Goal: Information Seeking & Learning: Learn about a topic

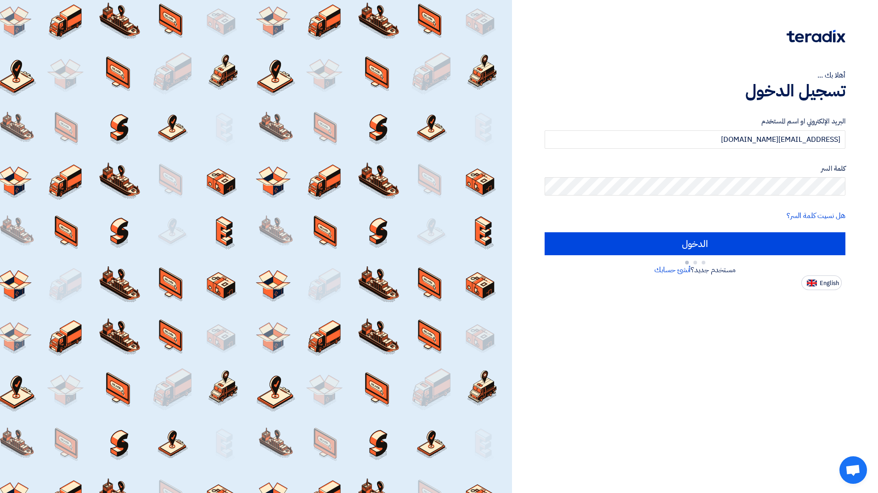
type input "Sign in"
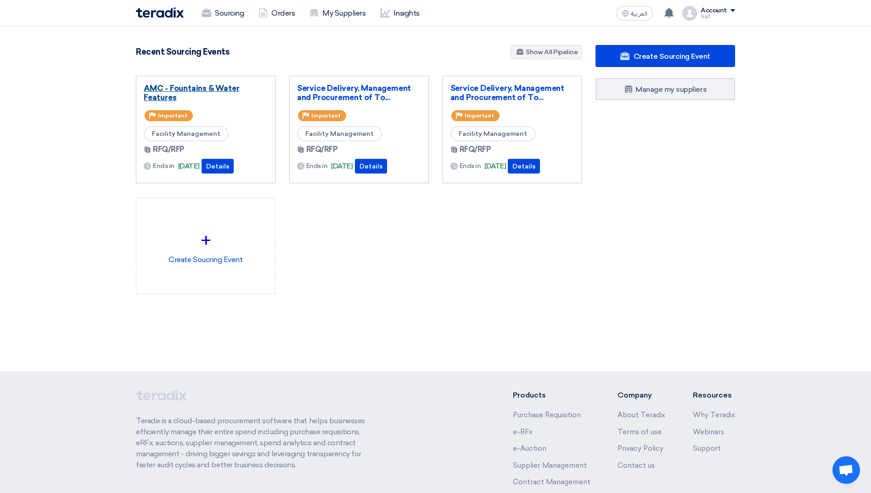
click at [163, 90] on link "AMC - Fountains & Water Features" at bounding box center [206, 93] width 124 height 18
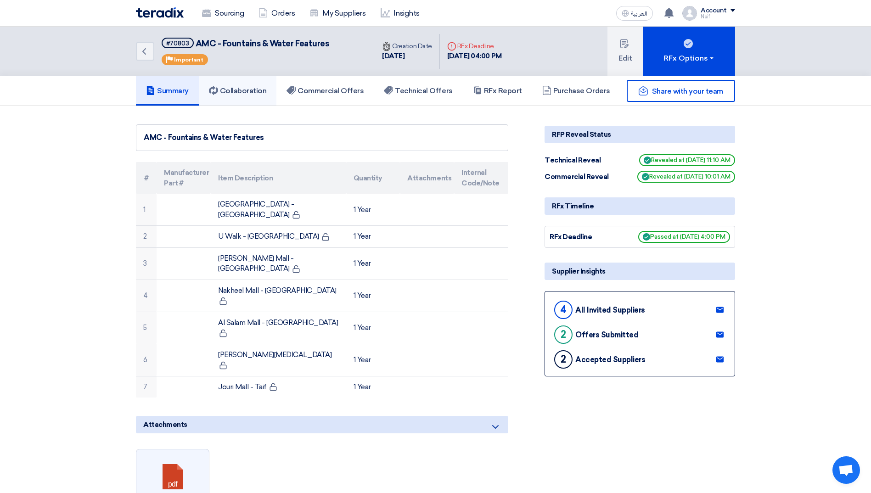
click at [248, 99] on link "Collaboration" at bounding box center [238, 90] width 78 height 29
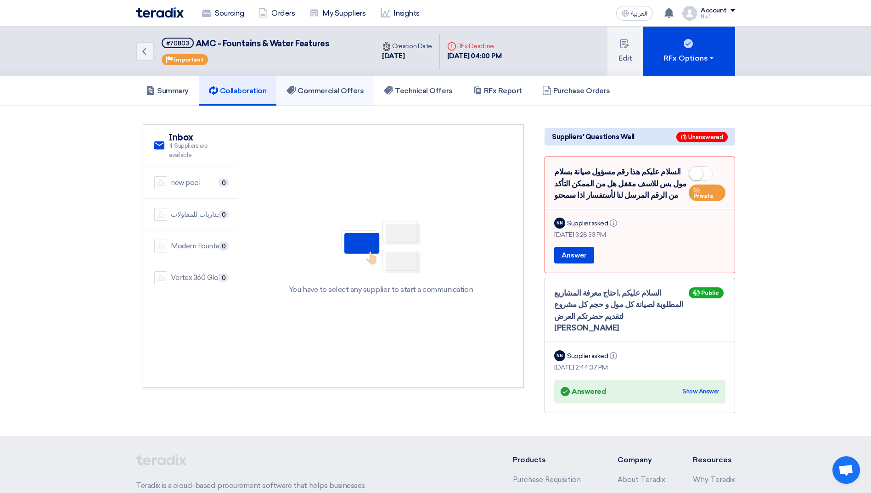
click at [316, 99] on link "Commercial Offers" at bounding box center [324, 90] width 97 height 29
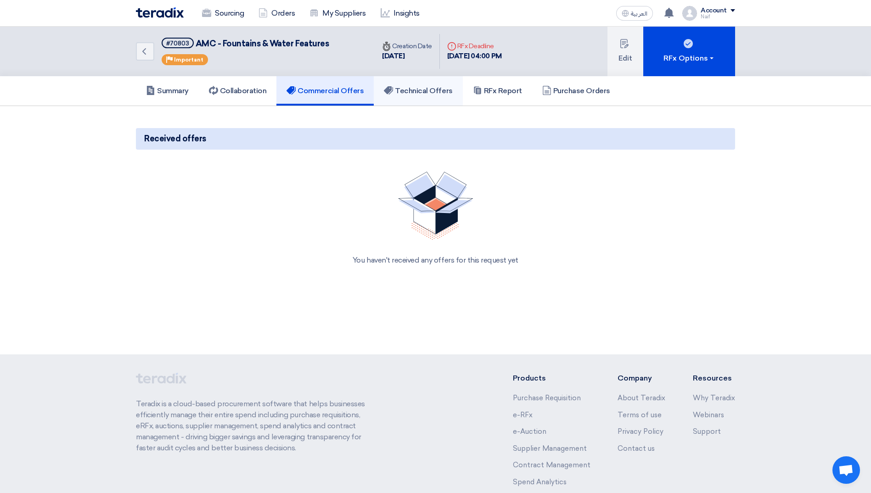
click at [433, 99] on link "Technical Offers" at bounding box center [418, 90] width 89 height 29
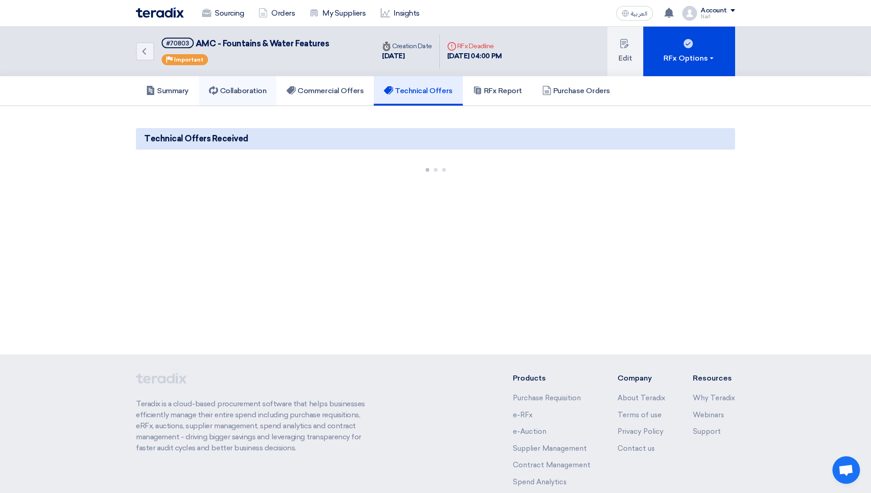
click at [214, 92] on icon at bounding box center [213, 90] width 9 height 9
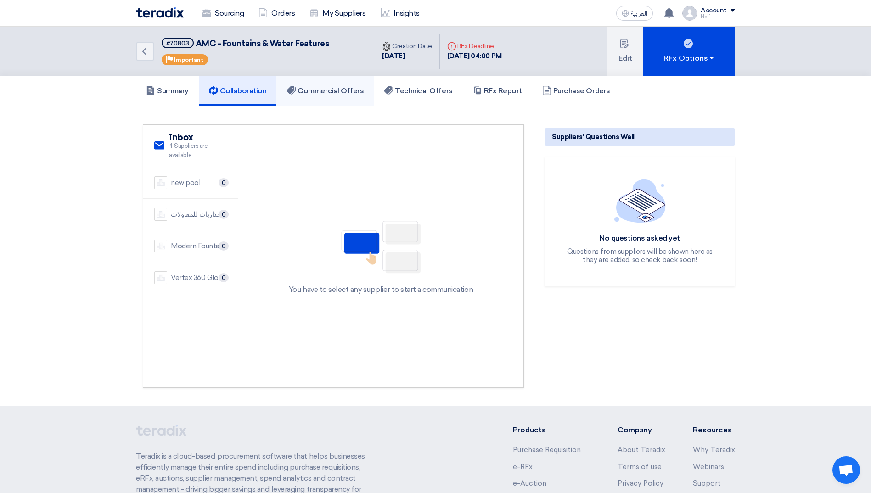
click at [310, 92] on h5 "Commercial Offers" at bounding box center [325, 90] width 77 height 9
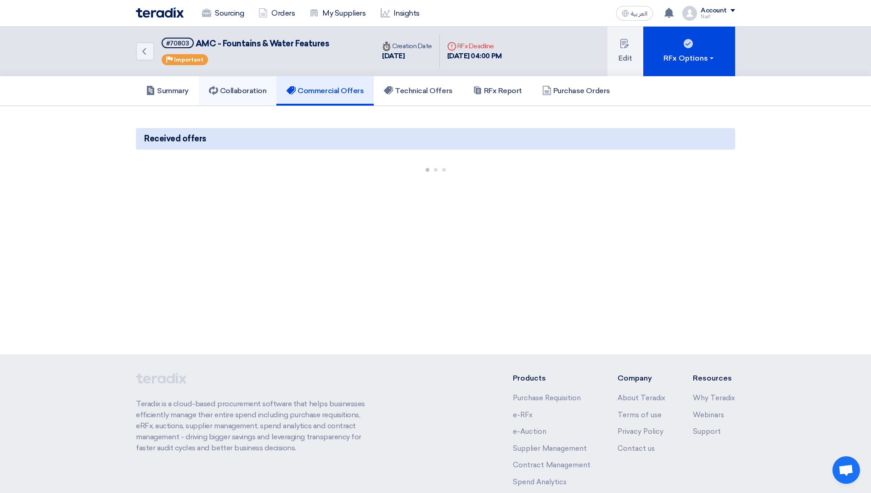
click at [274, 92] on link "Collaboration" at bounding box center [238, 90] width 78 height 29
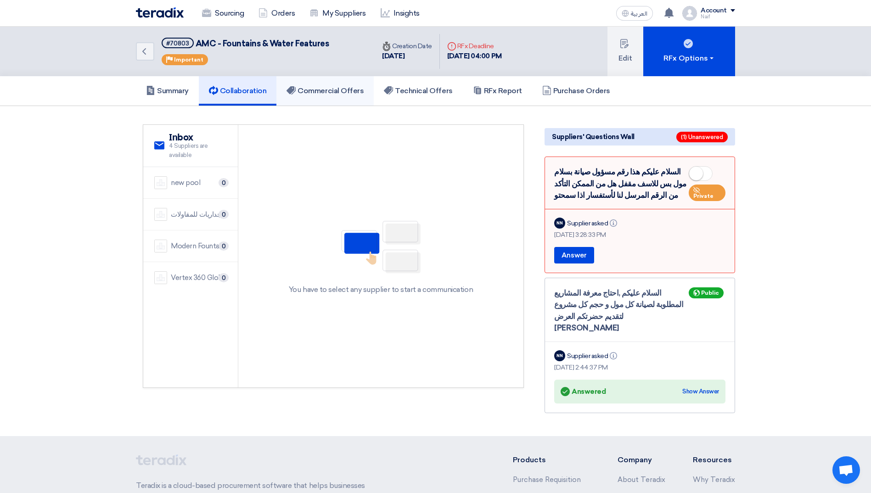
click at [334, 99] on link "Commercial Offers" at bounding box center [324, 90] width 97 height 29
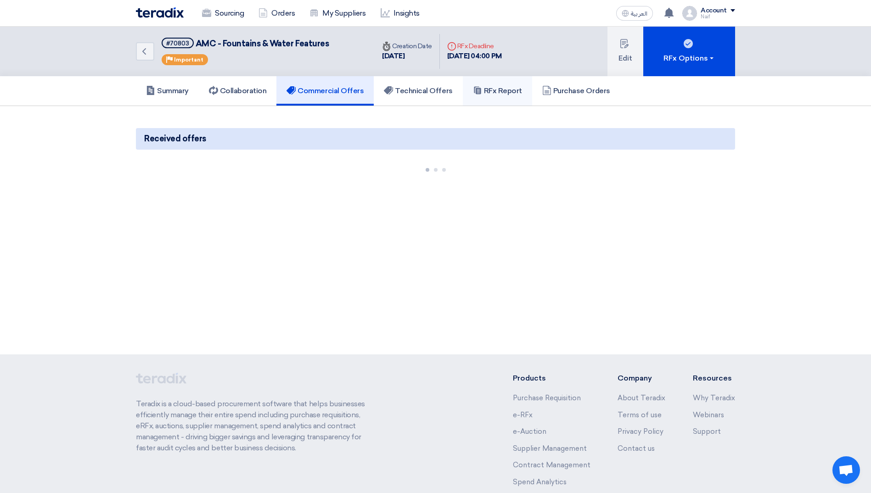
click at [527, 94] on link "RFx Report" at bounding box center [497, 90] width 69 height 29
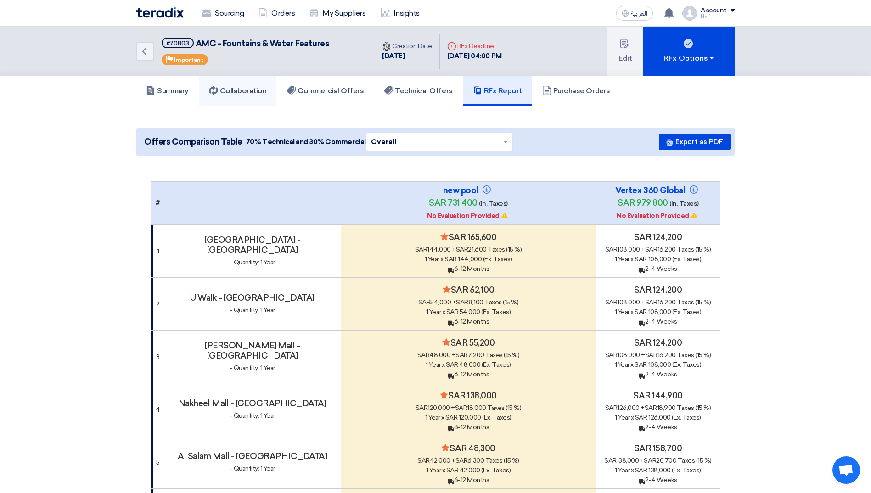
click at [237, 97] on link "Collaboration" at bounding box center [238, 90] width 78 height 29
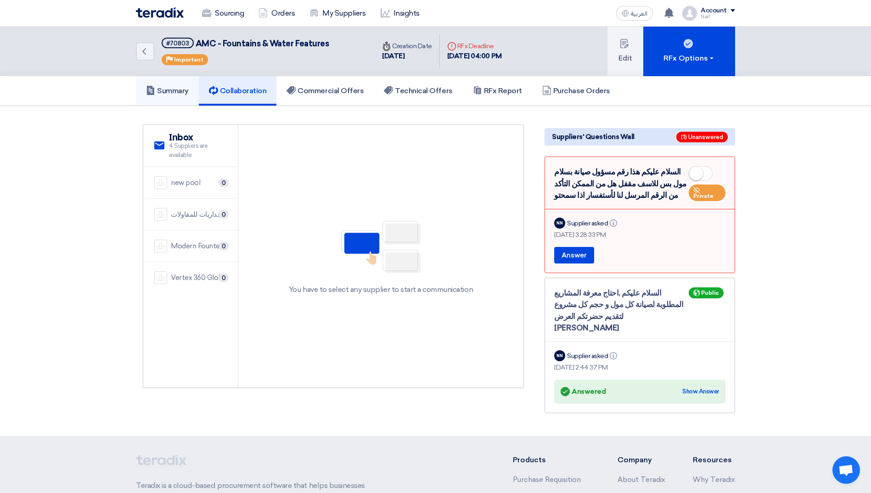
click at [192, 98] on link "Summary" at bounding box center [167, 90] width 63 height 29
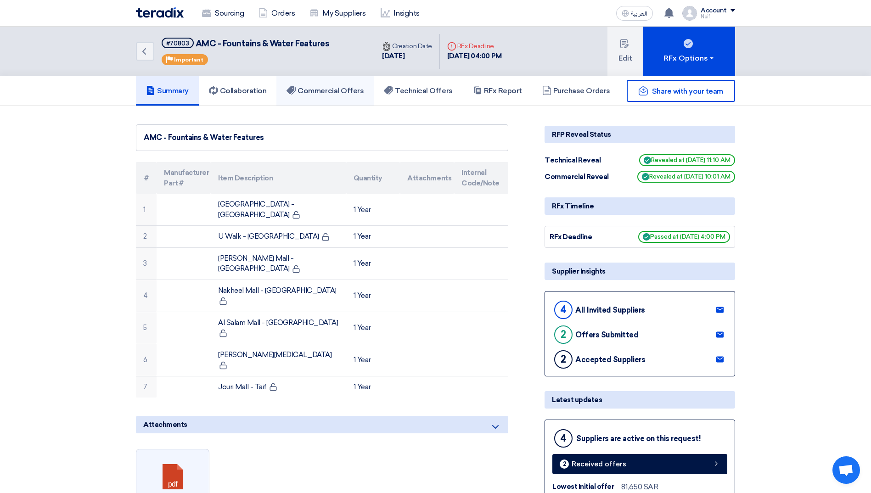
click at [322, 93] on h5 "Commercial Offers" at bounding box center [325, 90] width 77 height 9
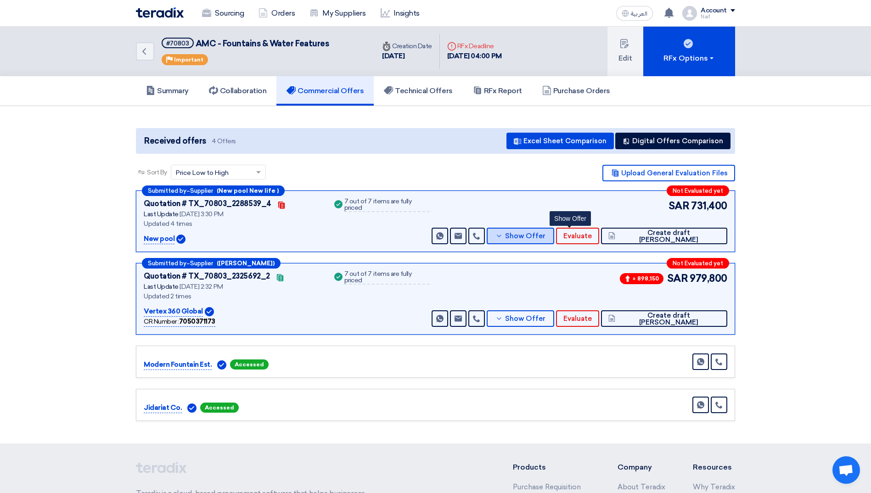
click at [554, 241] on button "Show Offer" at bounding box center [520, 236] width 67 height 17
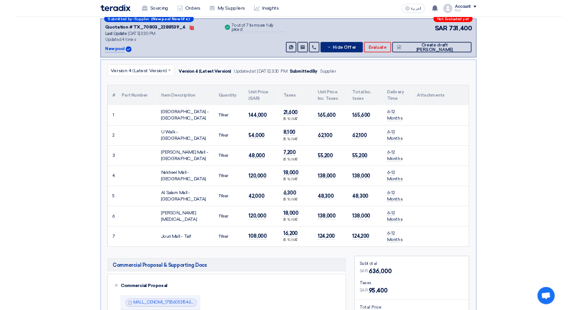
scroll to position [276, 0]
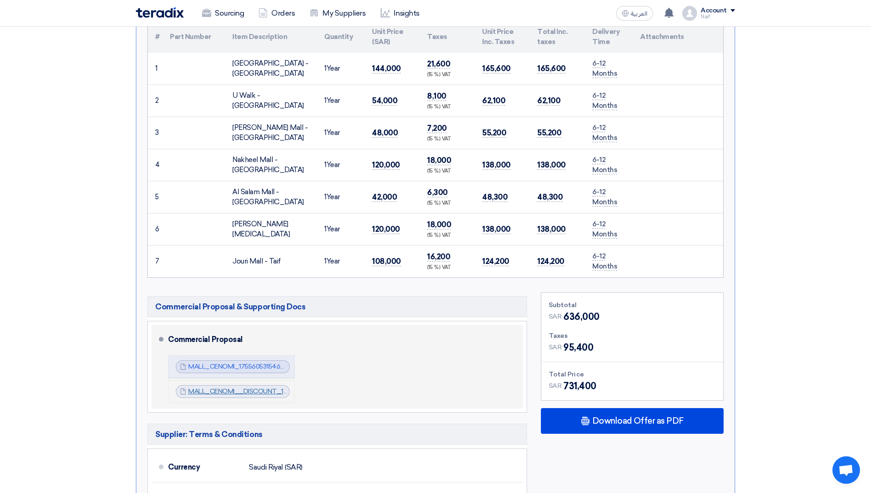
click at [260, 390] on link "MALL_CENOMI__DISCOUNT_1756643122070.pdf" at bounding box center [263, 392] width 150 height 8
click at [234, 364] on link "MALL_CENOMI_1755605315463.pdf" at bounding box center [241, 367] width 107 height 8
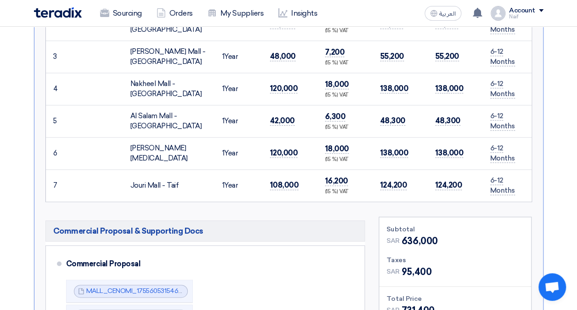
scroll to position [551, 0]
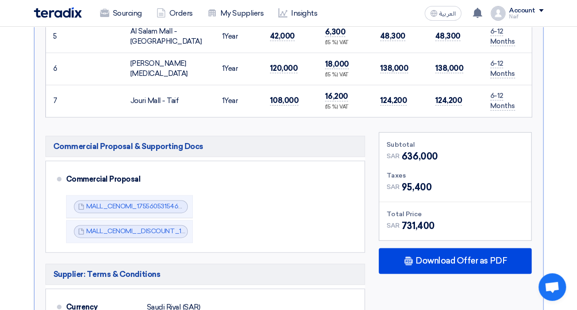
click at [423, 149] on span "636,000" at bounding box center [420, 156] width 36 height 14
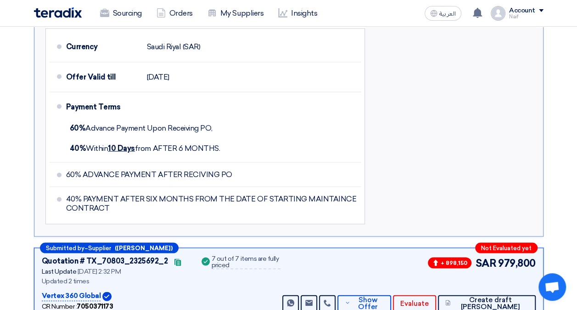
scroll to position [827, 0]
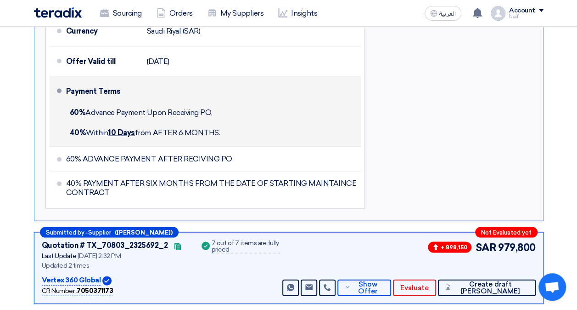
click at [205, 128] on span "40% [DATE] from AFTER 6 MONTHS." at bounding box center [145, 132] width 151 height 9
drag, startPoint x: 216, startPoint y: 99, endPoint x: 67, endPoint y: 100, distance: 149.3
click at [67, 102] on div "60% Advance Payment Upon Receiving PO," at bounding box center [212, 112] width 292 height 20
drag, startPoint x: 67, startPoint y: 100, endPoint x: 161, endPoint y: 101, distance: 94.1
click at [161, 107] on span "60% Advance Payment Upon Receiving PO," at bounding box center [141, 111] width 143 height 9
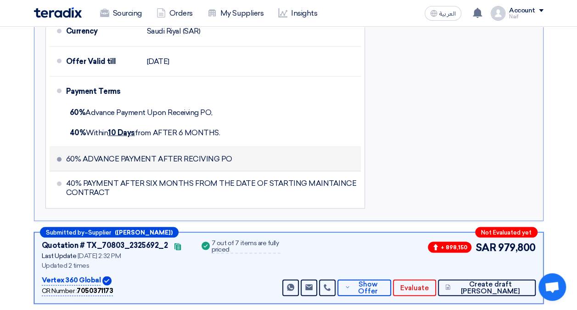
click at [208, 154] on span "60% ADVANCE PAYMENT AFTER RECIVING PO" at bounding box center [149, 158] width 166 height 9
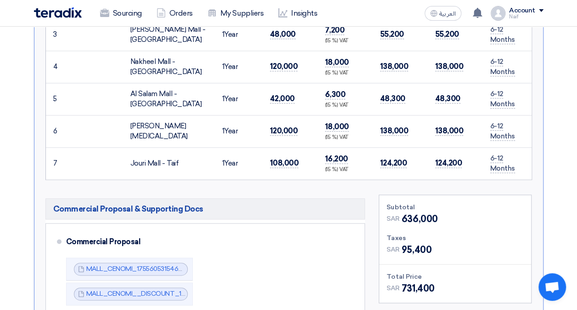
scroll to position [505, 0]
